Goal: Check status: Check status

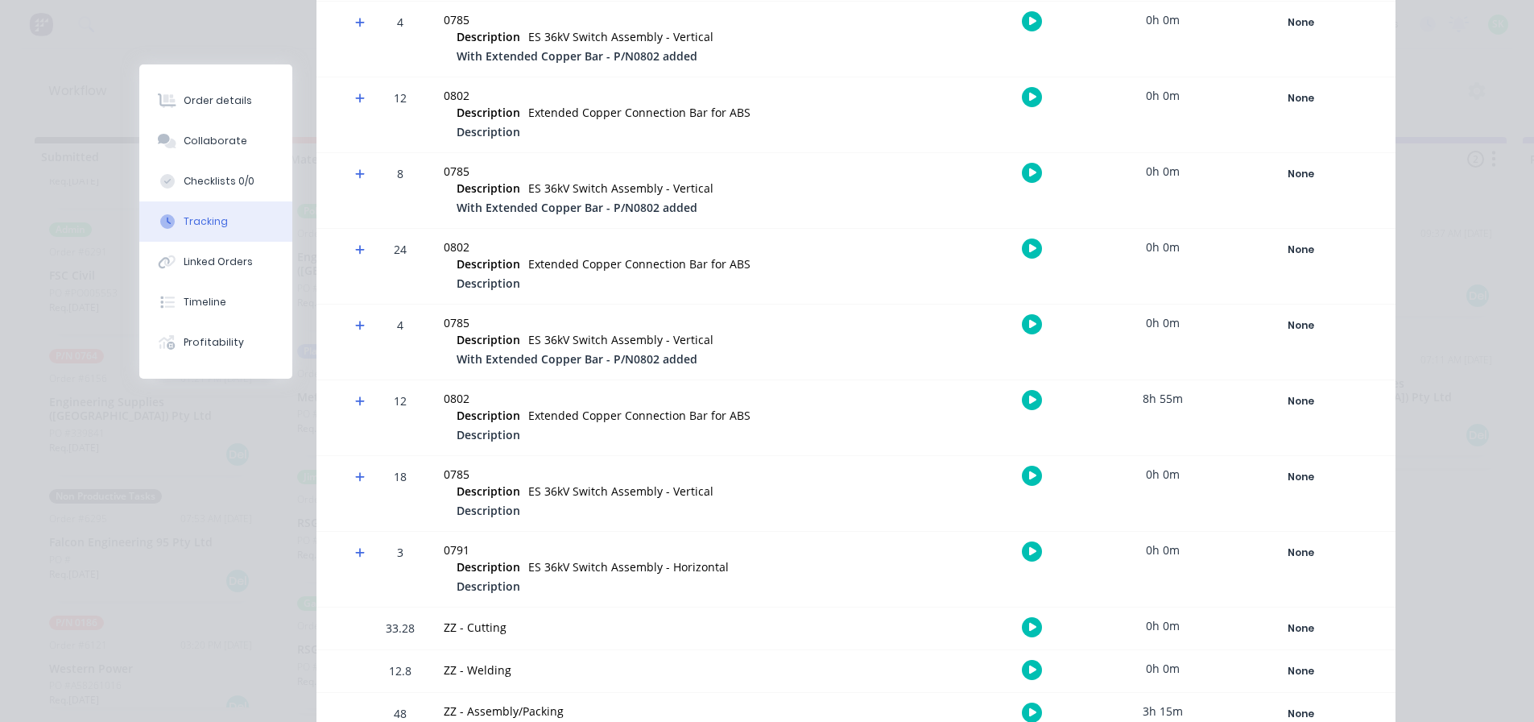
scroll to position [880, 0]
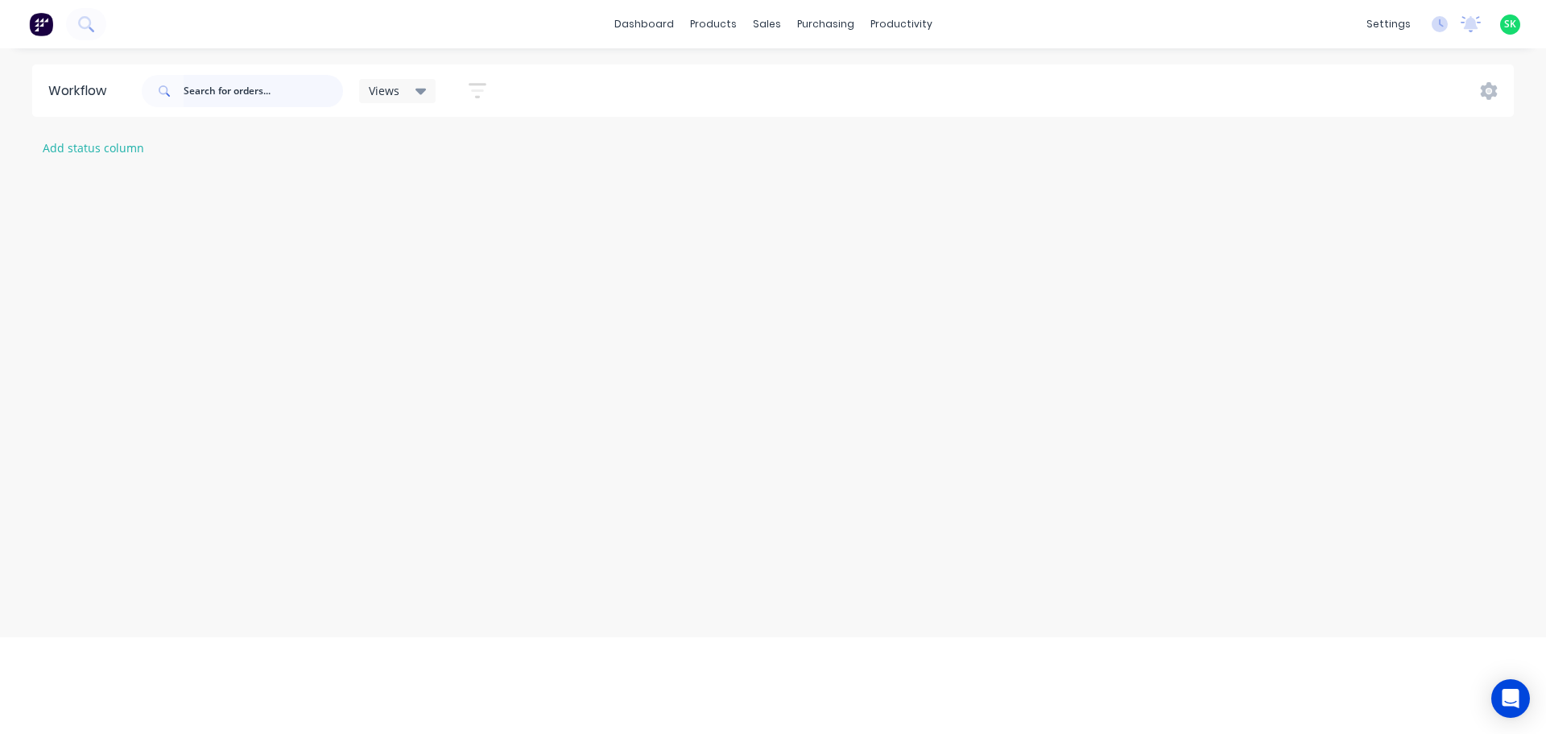
click at [220, 91] on input "text" at bounding box center [263, 91] width 159 height 32
type input "6220"
click at [218, 92] on input "text" at bounding box center [263, 91] width 159 height 32
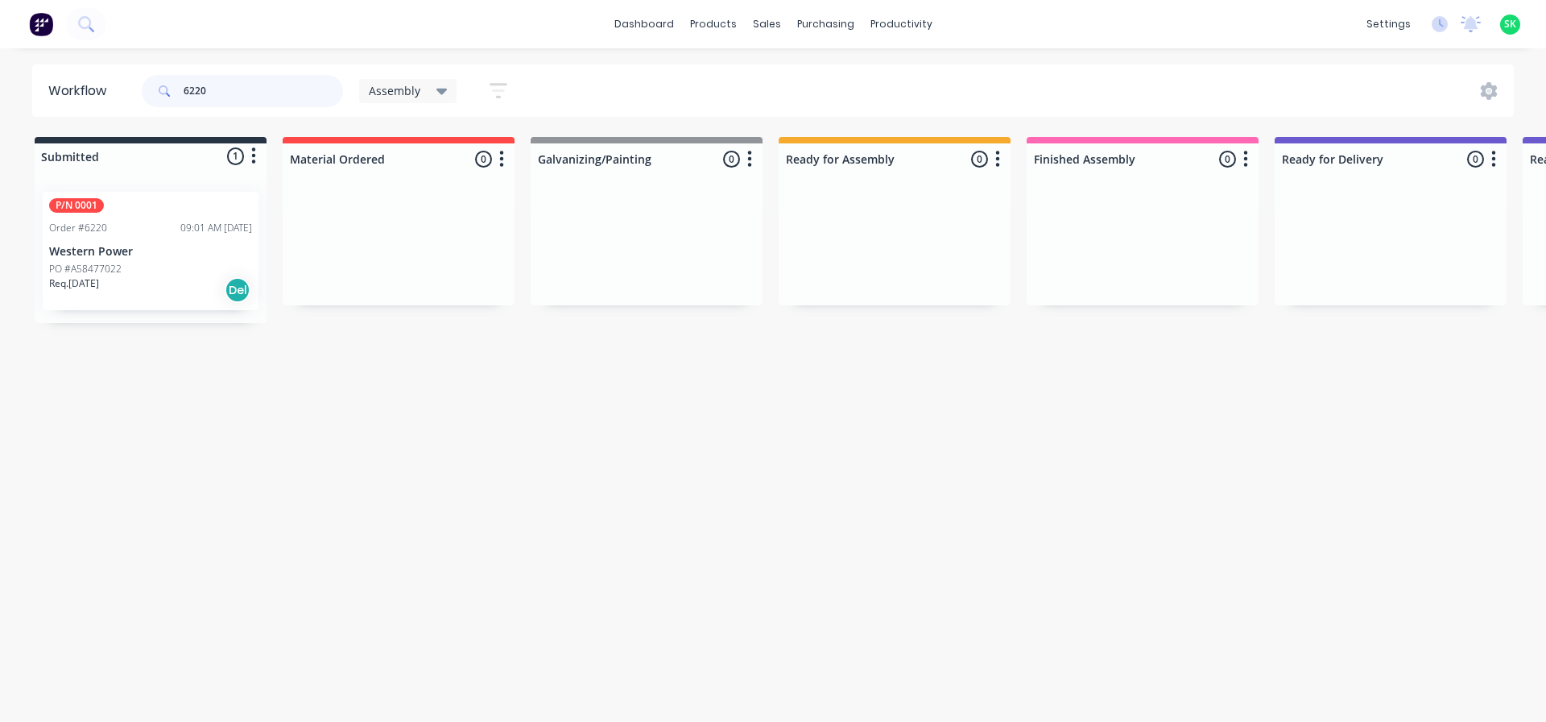
type input "6220"
click at [153, 250] on p "Western Power" at bounding box center [150, 252] width 203 height 14
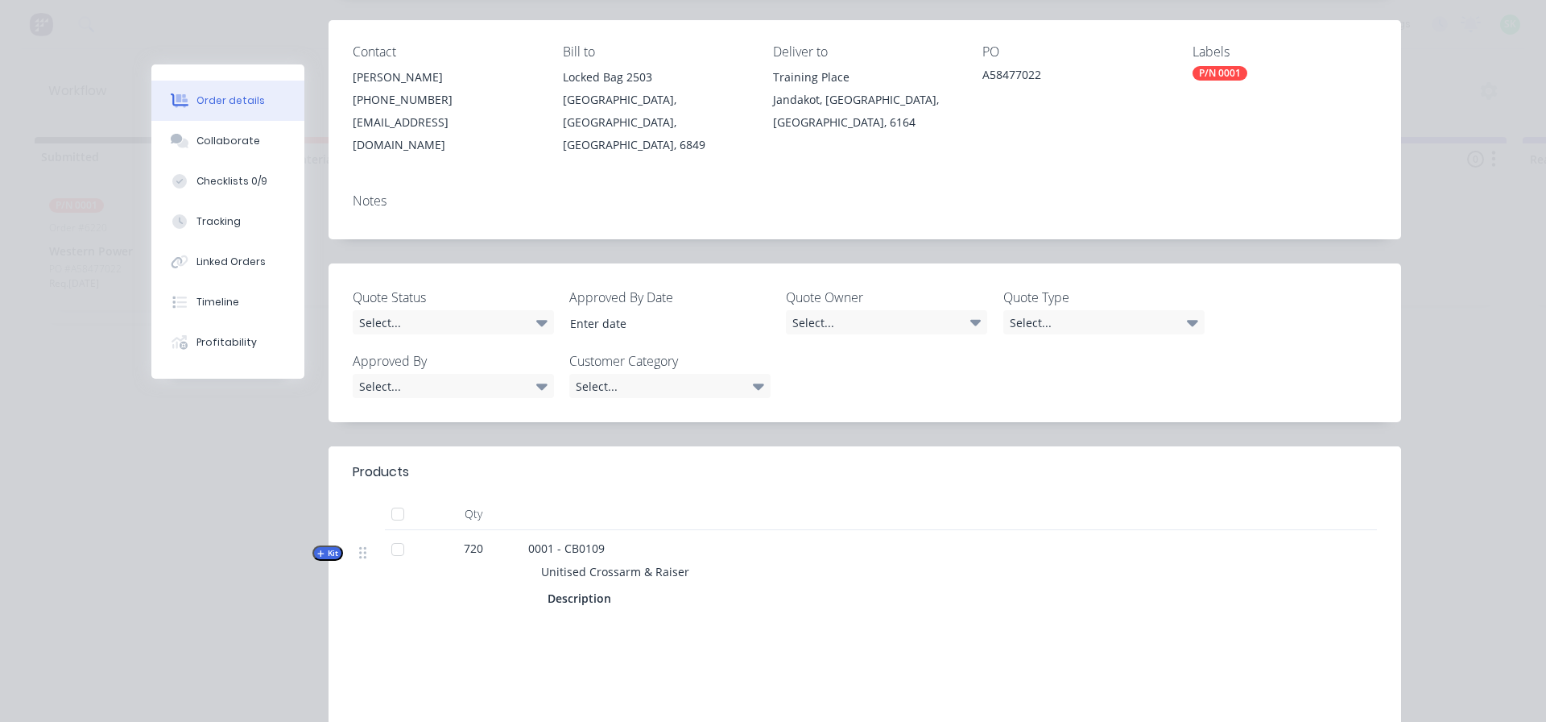
scroll to position [170, 0]
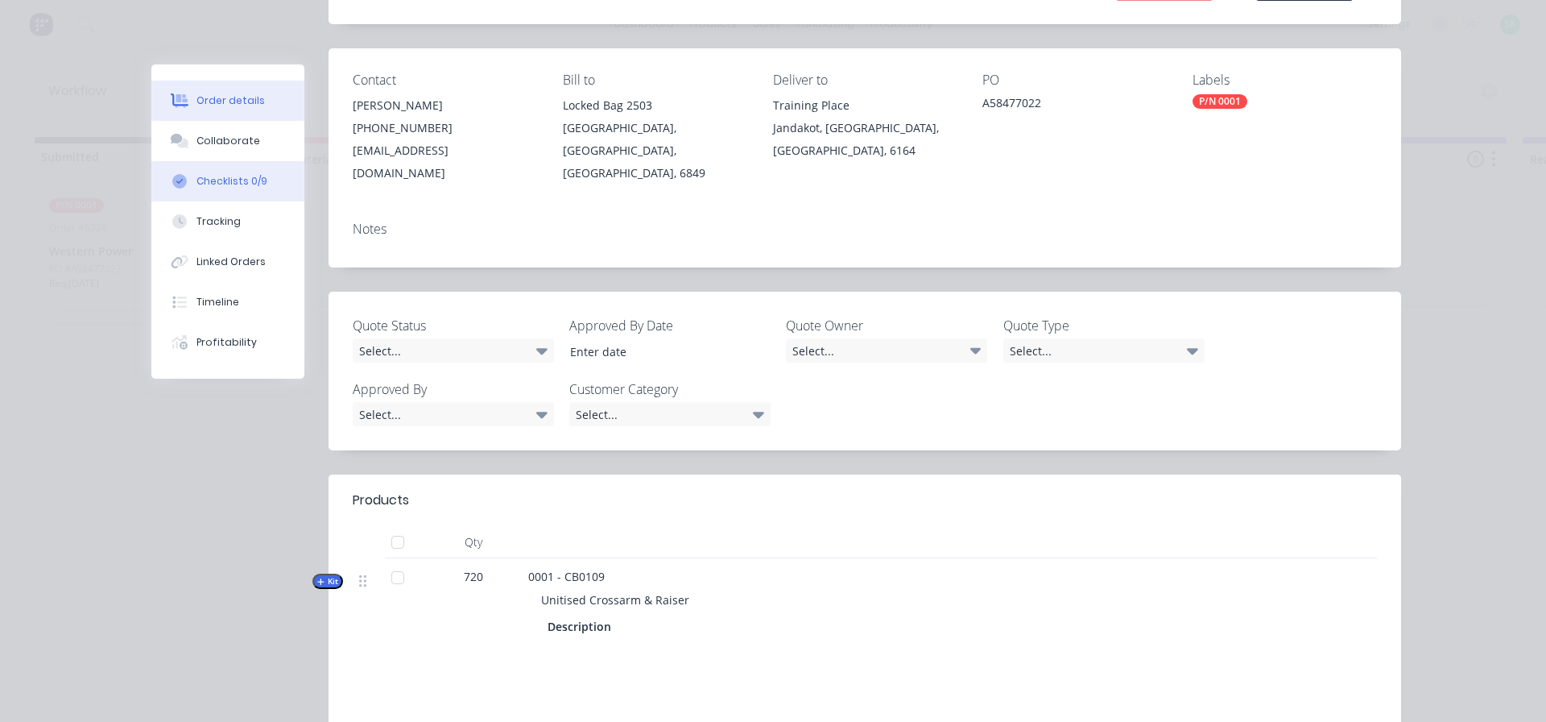
click at [210, 180] on div "Checklists 0/9" at bounding box center [232, 181] width 71 height 14
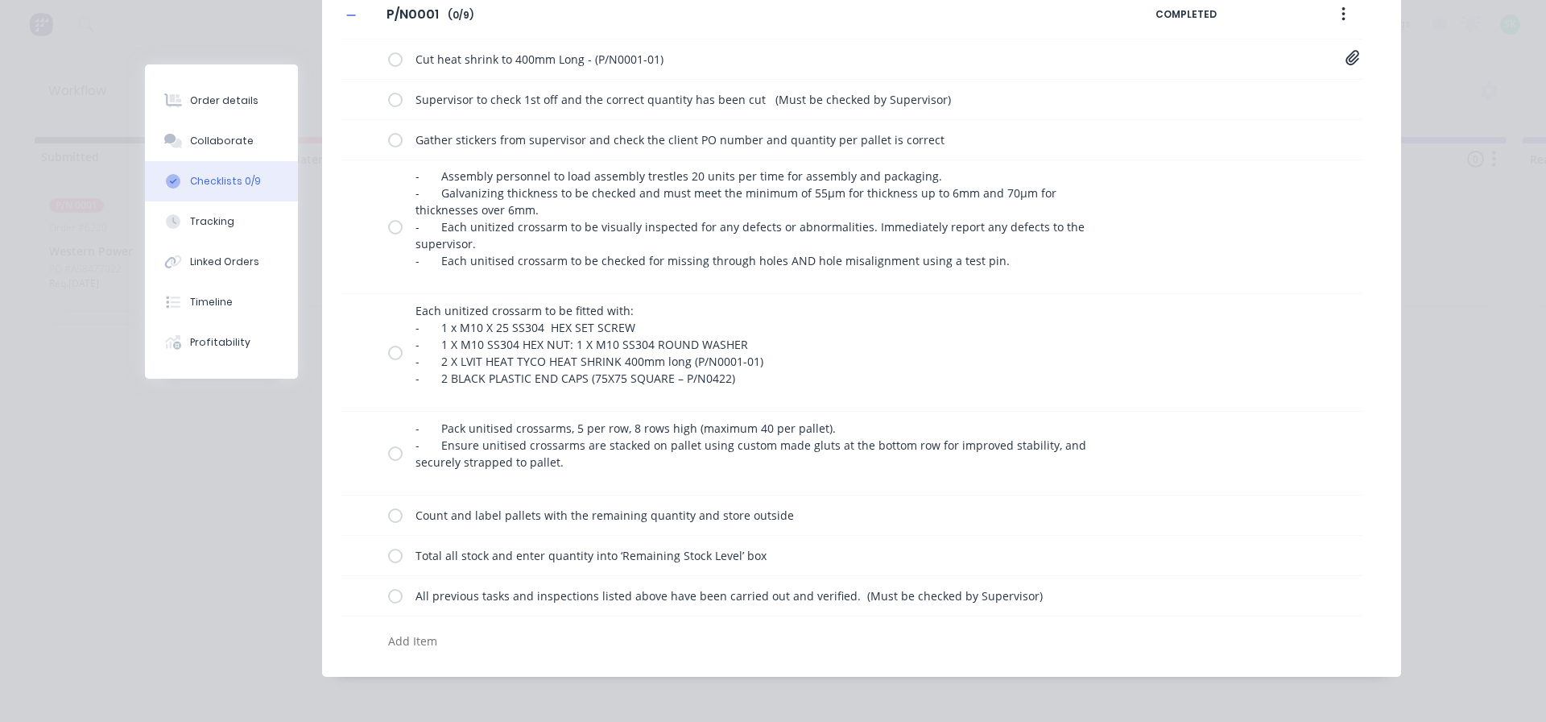
scroll to position [0, 0]
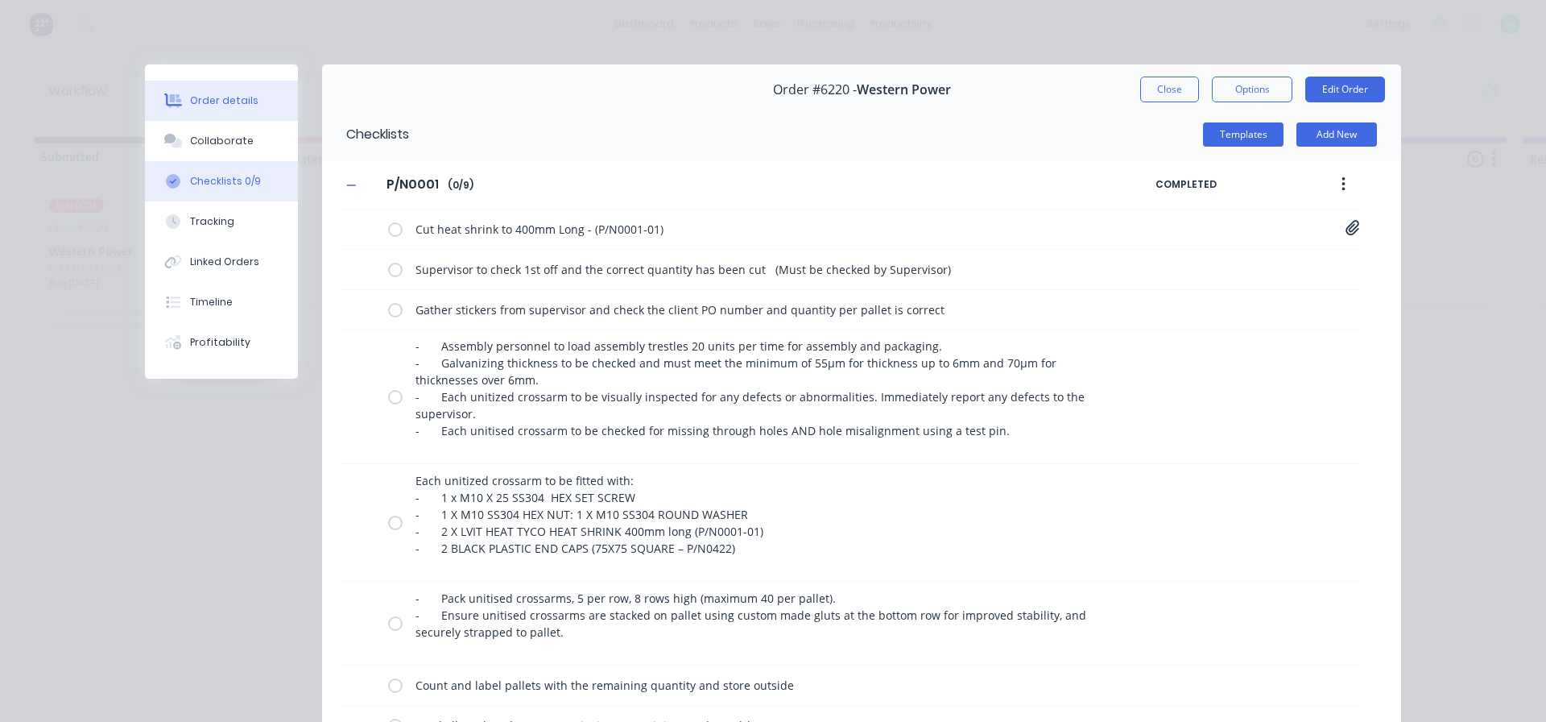
click at [200, 99] on div "Order details" at bounding box center [224, 100] width 68 height 14
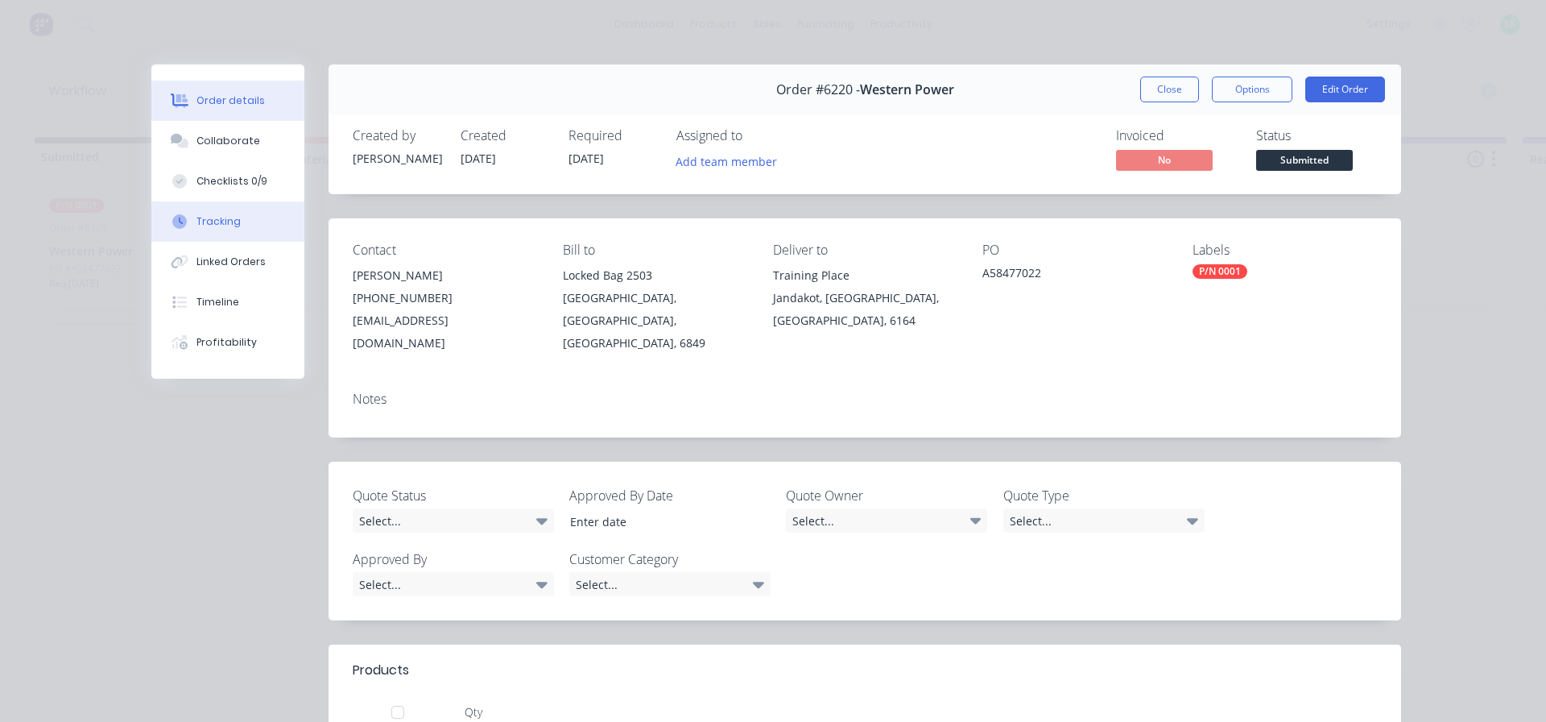
click at [234, 217] on button "Tracking" at bounding box center [227, 221] width 153 height 40
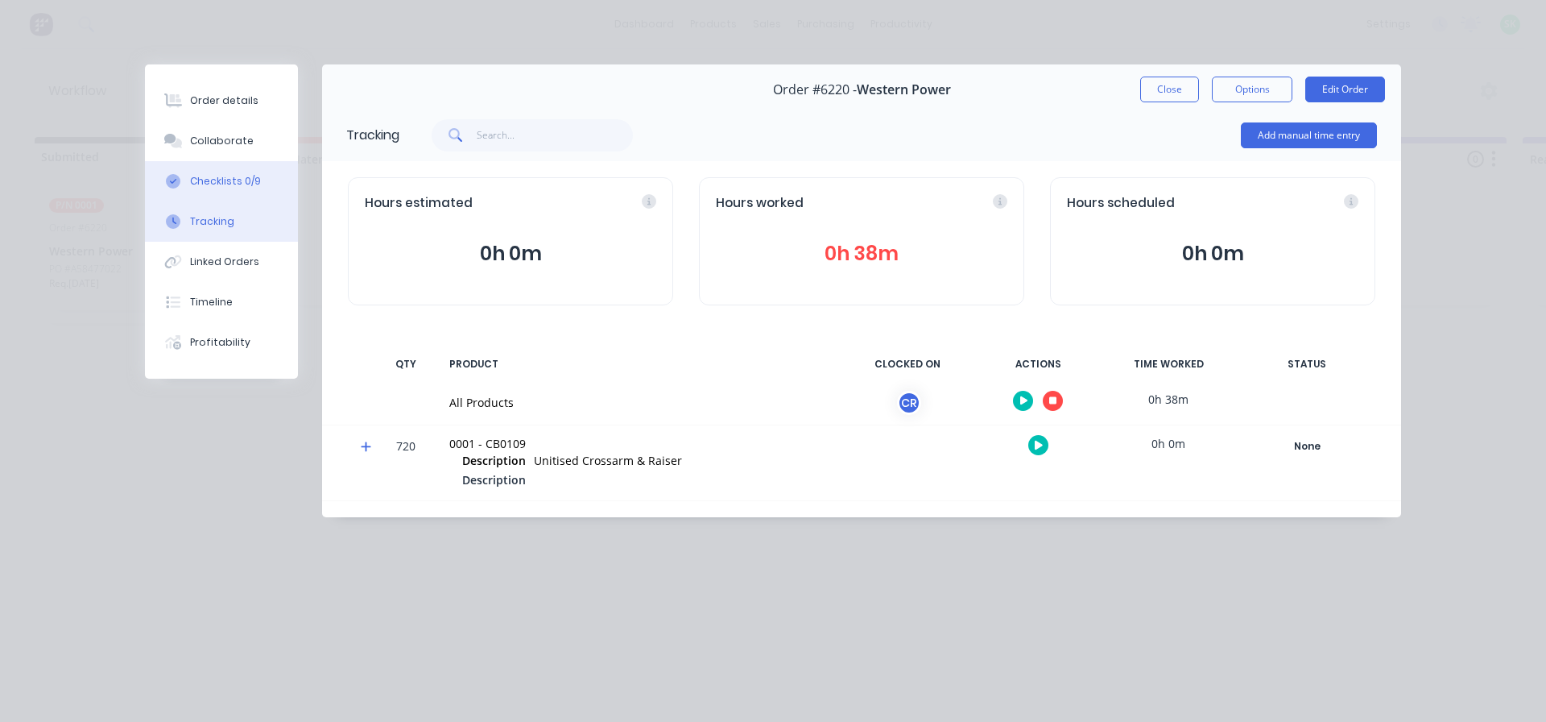
click at [257, 180] on button "Checklists 0/9" at bounding box center [221, 181] width 153 height 40
type textarea "x"
